Goal: Information Seeking & Learning: Learn about a topic

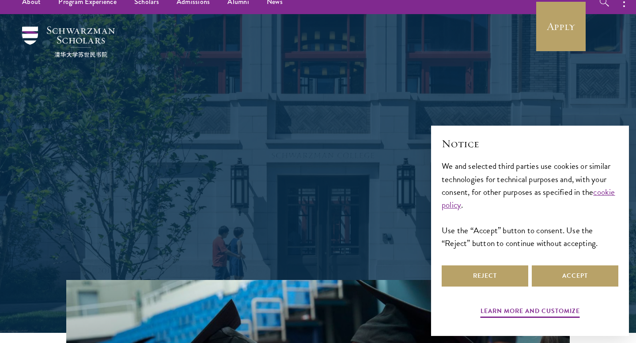
scroll to position [52, 0]
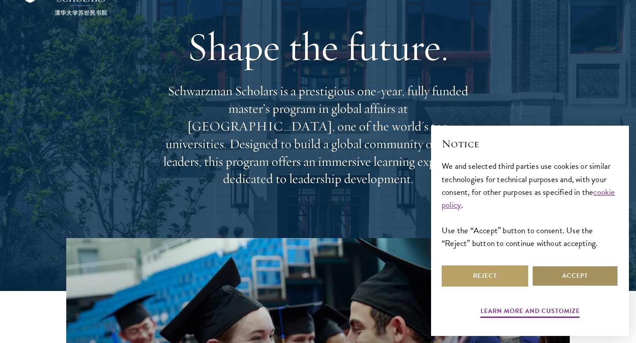
click at [581, 278] on button "Accept" at bounding box center [574, 276] width 87 height 21
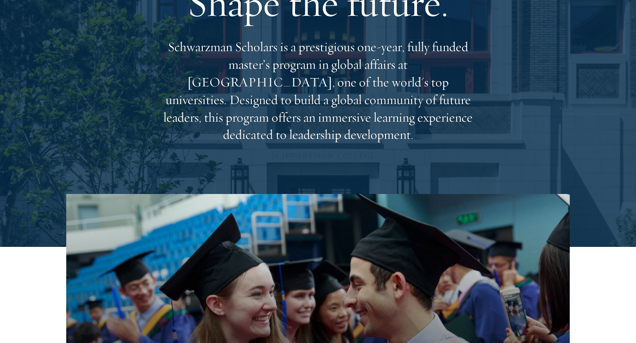
scroll to position [113, 0]
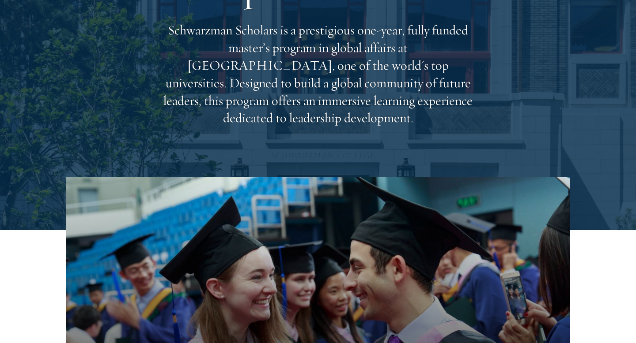
click at [369, 81] on p "Schwarzman Scholars is a prestigious one-year, fully funded master’s program in…" at bounding box center [318, 75] width 318 height 106
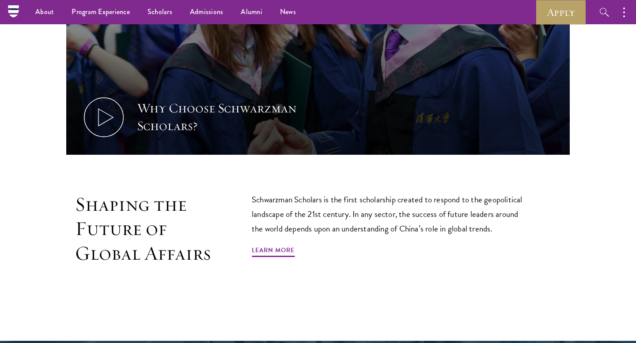
scroll to position [169, 0]
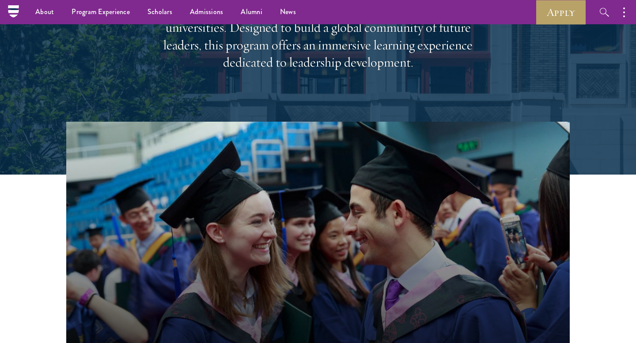
click at [362, 46] on p "Schwarzman Scholars is a prestigious one-year, fully funded master’s program in…" at bounding box center [318, 19] width 318 height 106
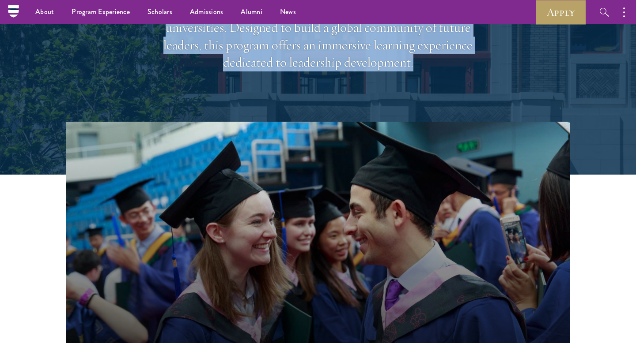
click at [362, 46] on p "Schwarzman Scholars is a prestigious one-year, fully funded master’s program in…" at bounding box center [318, 19] width 318 height 106
click at [377, 53] on p "Schwarzman Scholars is a prestigious one-year, fully funded master’s program in…" at bounding box center [318, 19] width 318 height 106
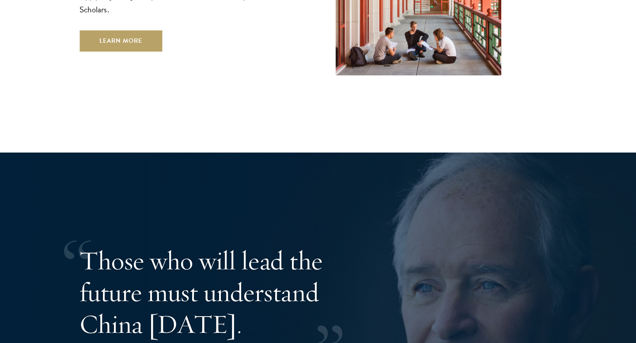
scroll to position [1739, 0]
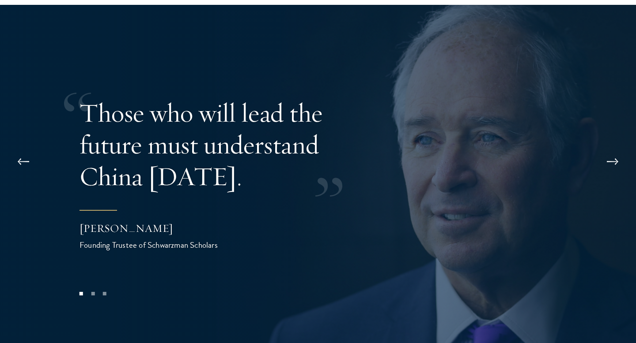
click at [197, 121] on p "Those who will lead the future must understand China [DATE]." at bounding box center [222, 144] width 287 height 95
click at [151, 140] on p "Those who will lead the future must understand China [DATE]." at bounding box center [222, 144] width 287 height 95
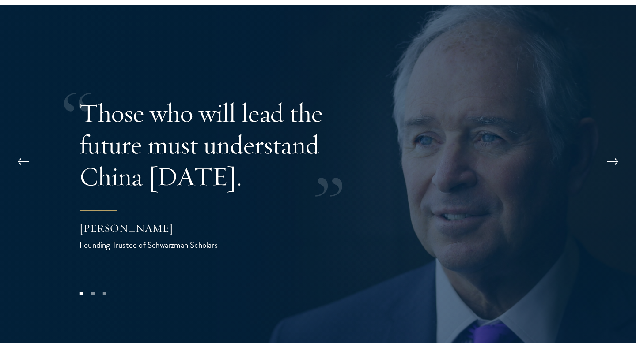
click at [151, 140] on p "Those who will lead the future must understand China [DATE]." at bounding box center [222, 144] width 287 height 95
click at [610, 150] on button at bounding box center [612, 162] width 29 height 25
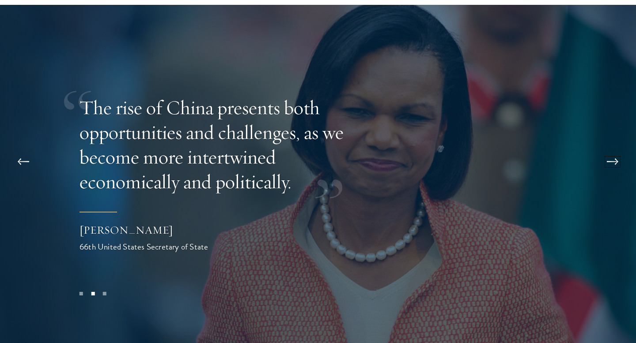
click at [607, 150] on button at bounding box center [612, 162] width 29 height 25
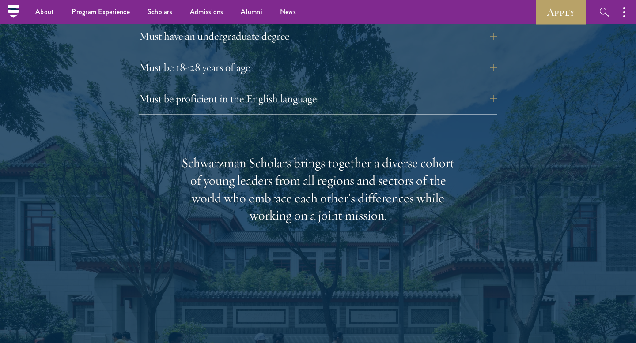
scroll to position [1149, 0]
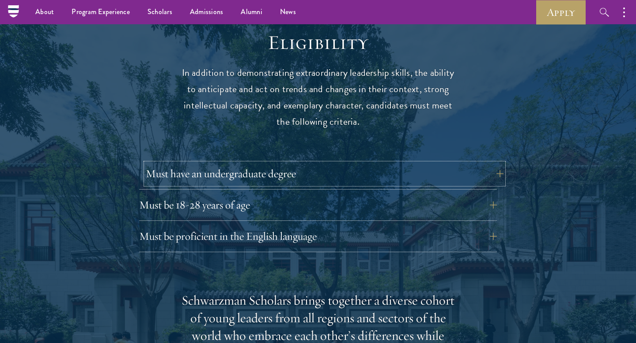
click at [254, 163] on button "Must have an undergraduate degree" at bounding box center [325, 173] width 358 height 21
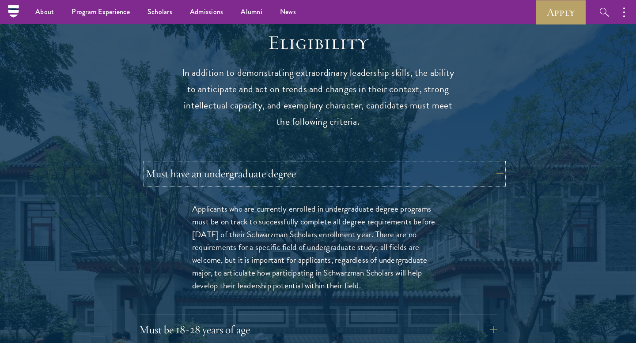
click at [255, 163] on button "Must have an undergraduate degree" at bounding box center [325, 173] width 358 height 21
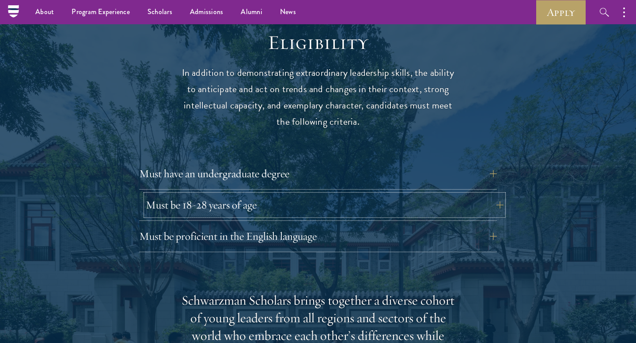
click at [259, 195] on button "Must be 18-28 years of age" at bounding box center [325, 205] width 358 height 21
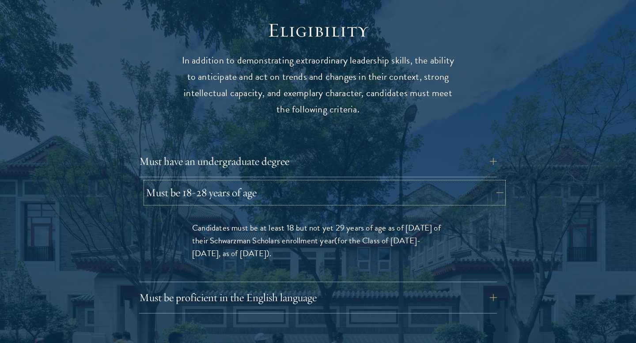
scroll to position [1165, 0]
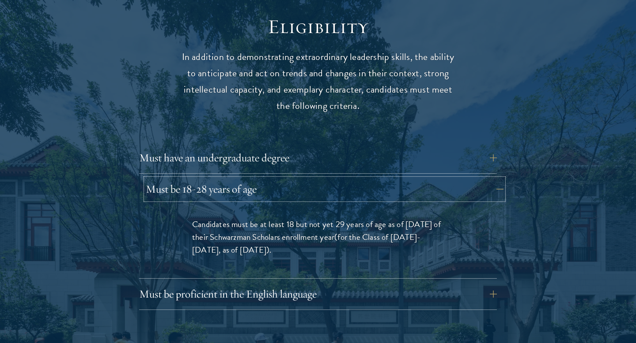
click at [259, 181] on button "Must be 18-28 years of age" at bounding box center [325, 189] width 358 height 21
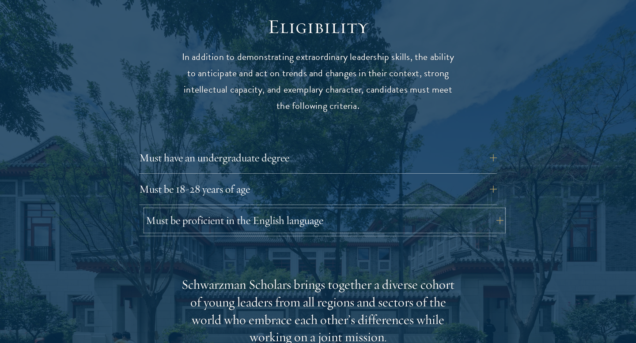
click at [263, 210] on button "Must be proficient in the English language" at bounding box center [325, 220] width 358 height 21
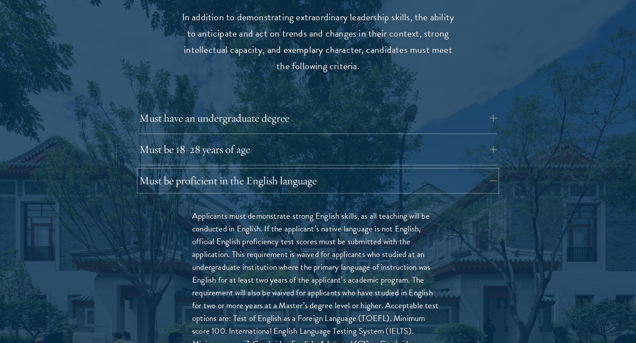
scroll to position [1217, 0]
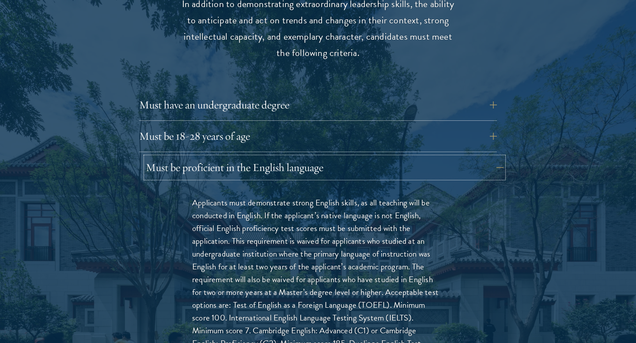
click at [269, 157] on button "Must be proficient in the English language" at bounding box center [325, 167] width 358 height 21
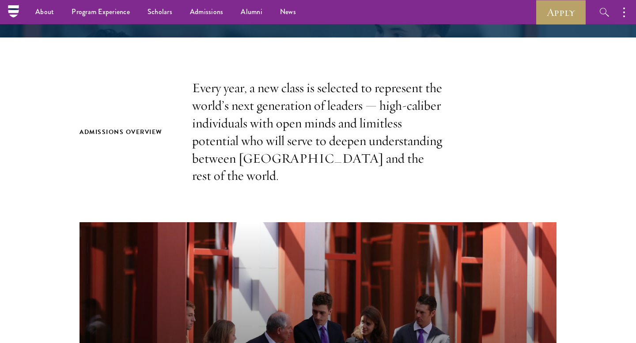
scroll to position [0, 0]
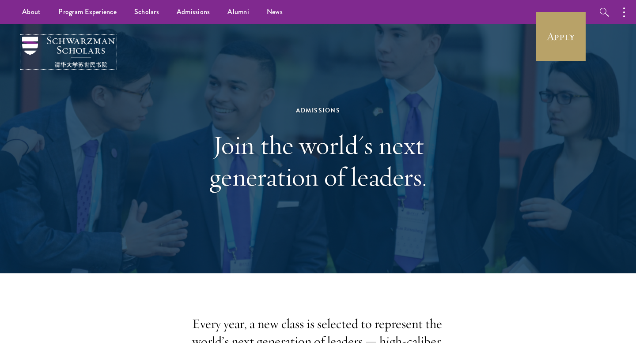
click at [38, 44] on img at bounding box center [68, 52] width 93 height 31
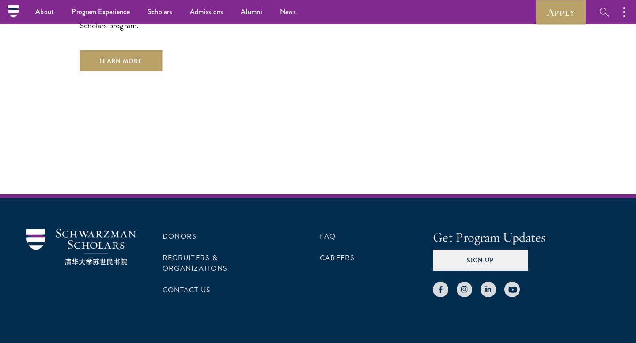
scroll to position [2563, 0]
